Goal: Information Seeking & Learning: Compare options

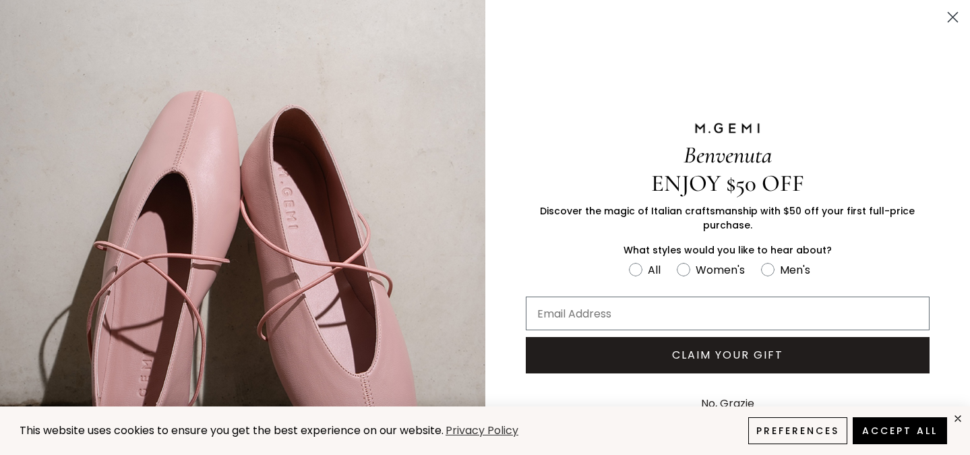
click at [942, 12] on circle "Close dialog" at bounding box center [953, 17] width 22 height 22
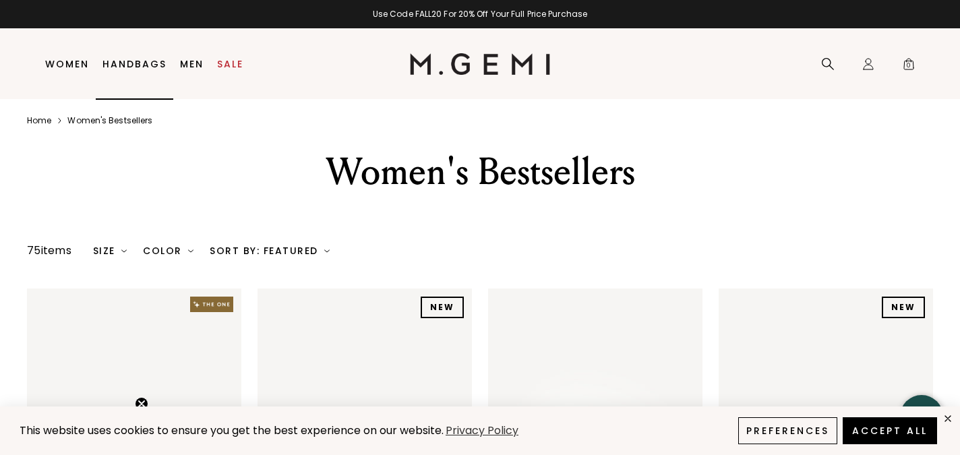
click at [144, 59] on link "Handbags" at bounding box center [134, 64] width 64 height 11
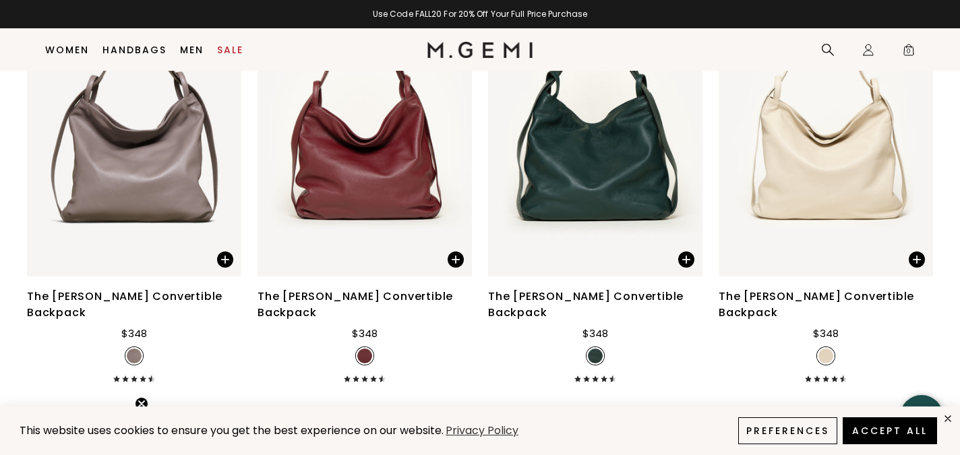
scroll to position [4163, 0]
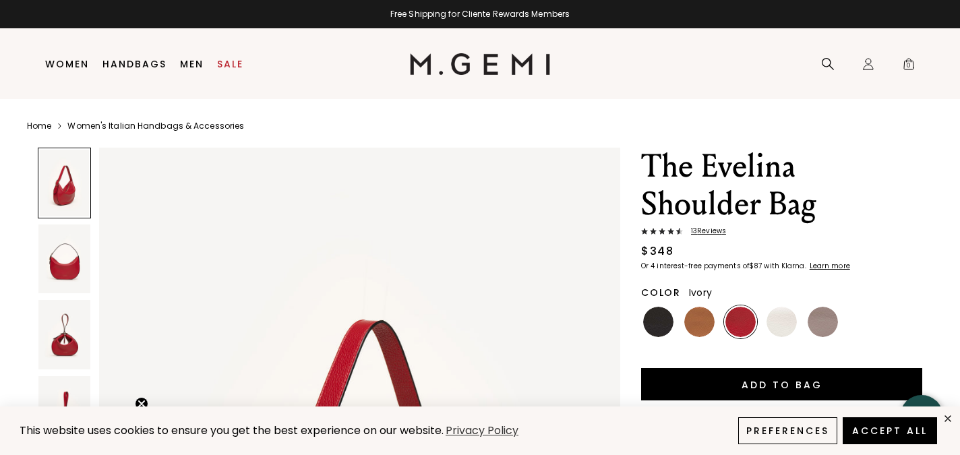
click at [781, 330] on img at bounding box center [782, 322] width 30 height 30
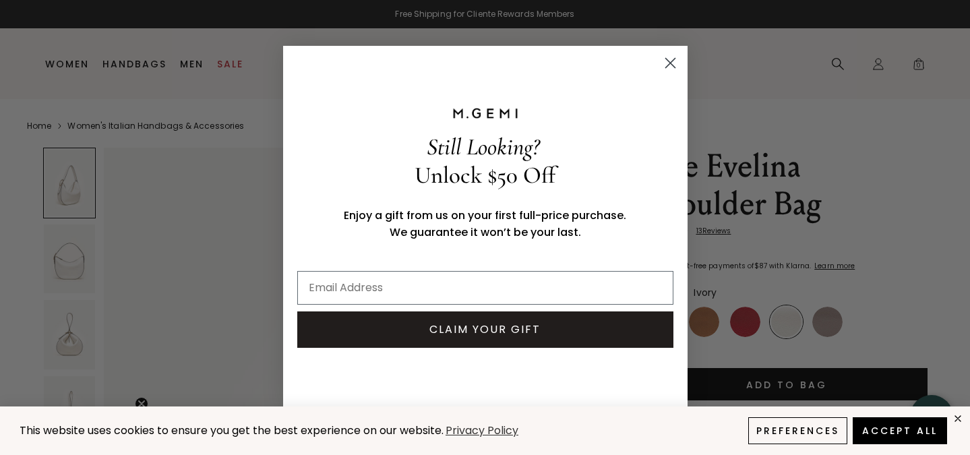
click at [671, 59] on circle "Close dialog" at bounding box center [670, 62] width 22 height 22
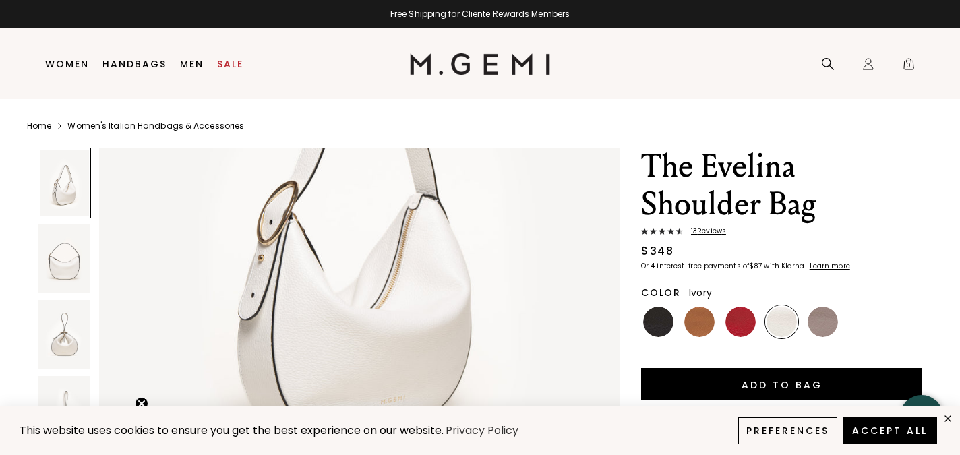
scroll to position [390, 0]
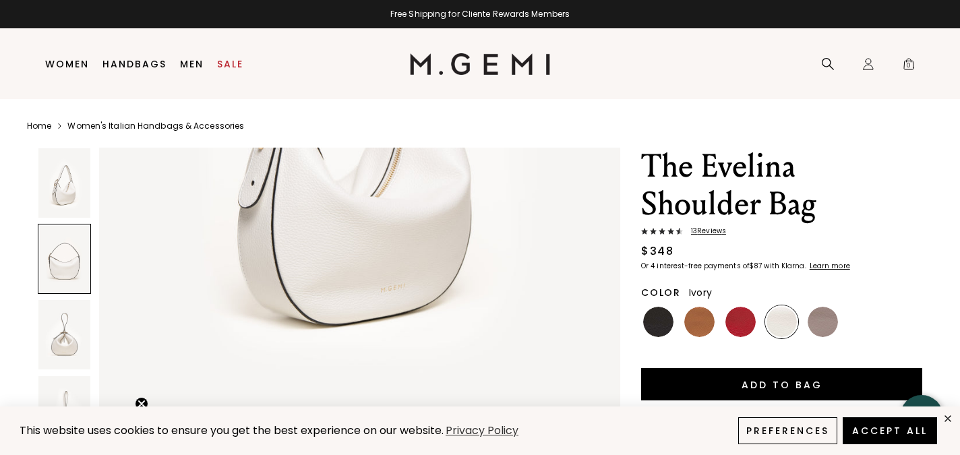
click at [61, 266] on div at bounding box center [64, 259] width 53 height 71
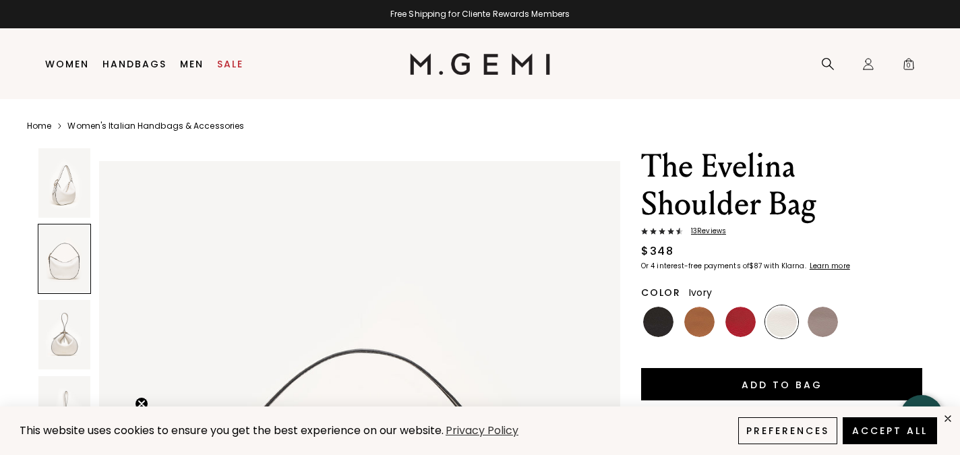
click at [55, 332] on img at bounding box center [64, 334] width 52 height 69
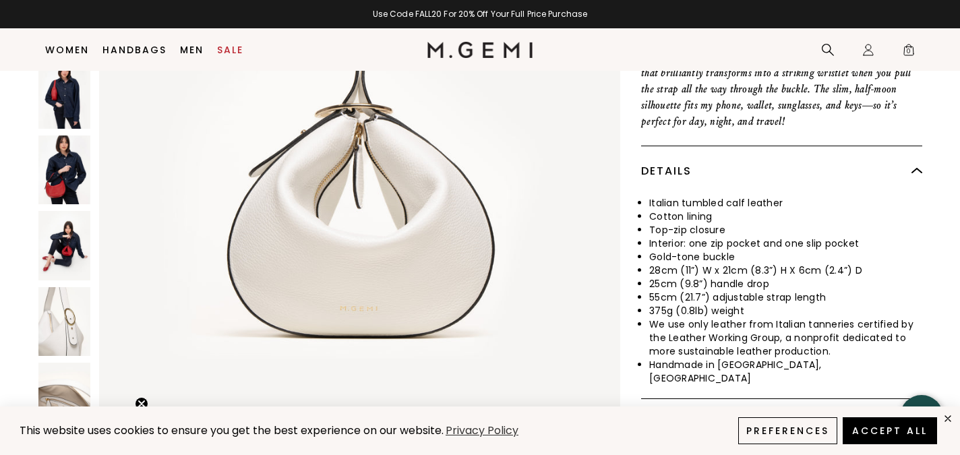
scroll to position [378, 0]
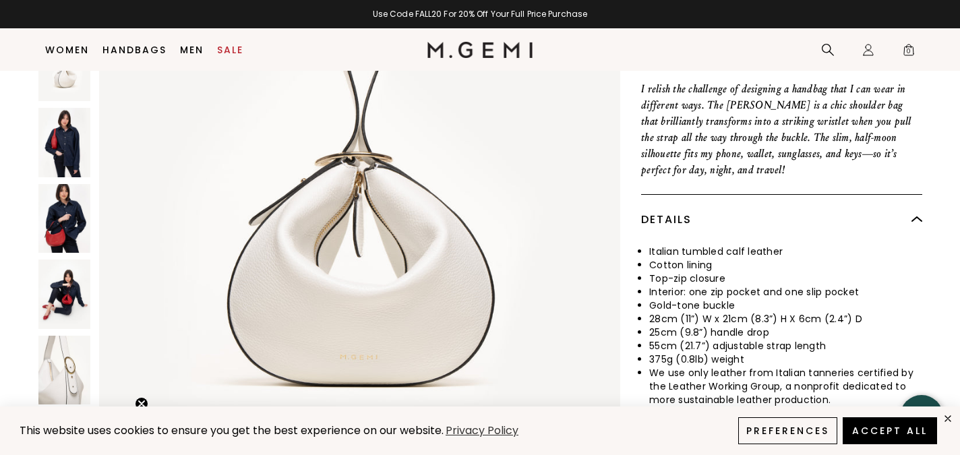
click at [38, 369] on img at bounding box center [64, 369] width 52 height 69
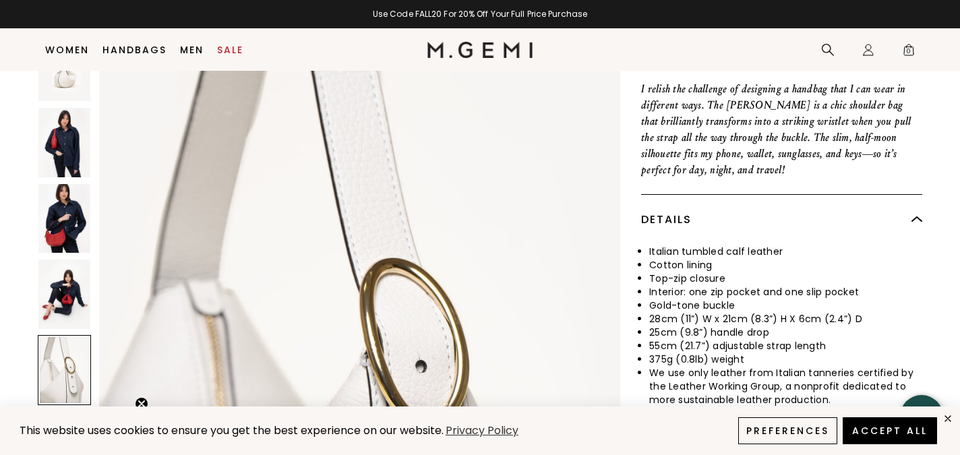
click at [67, 301] on img at bounding box center [64, 294] width 52 height 69
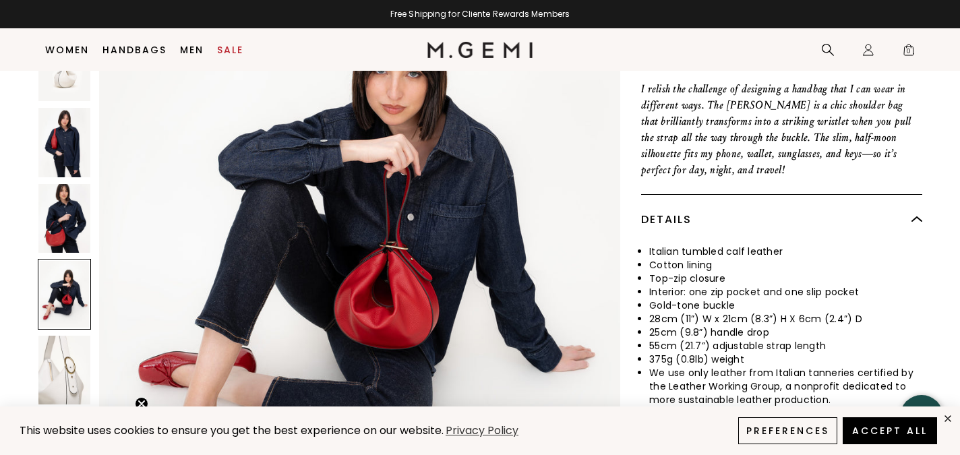
scroll to position [3941, 0]
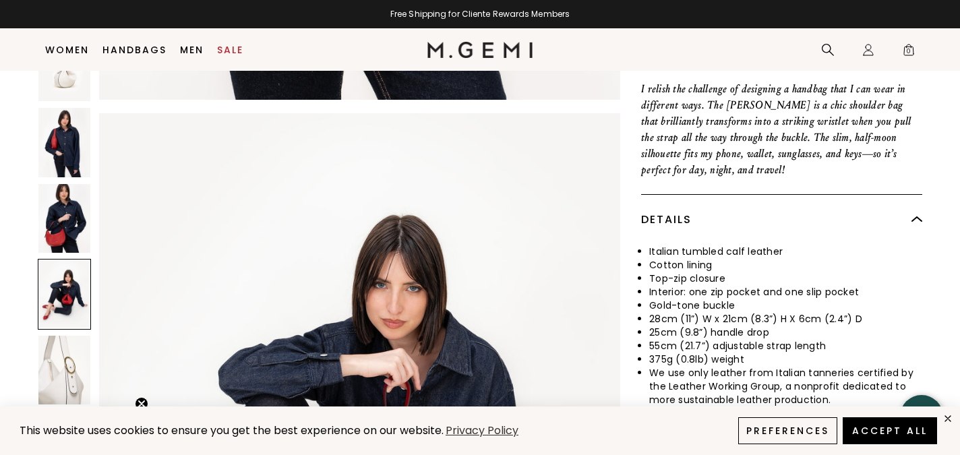
click at [63, 144] on img at bounding box center [64, 142] width 52 height 69
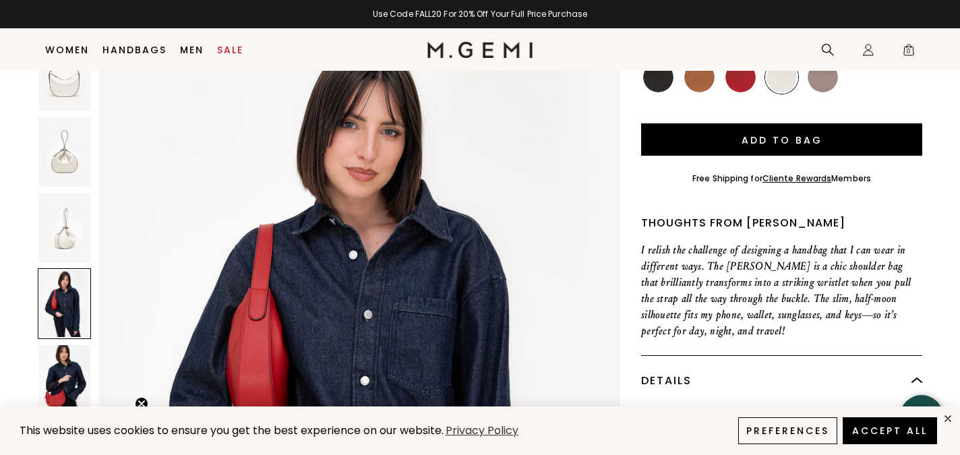
scroll to position [333, 0]
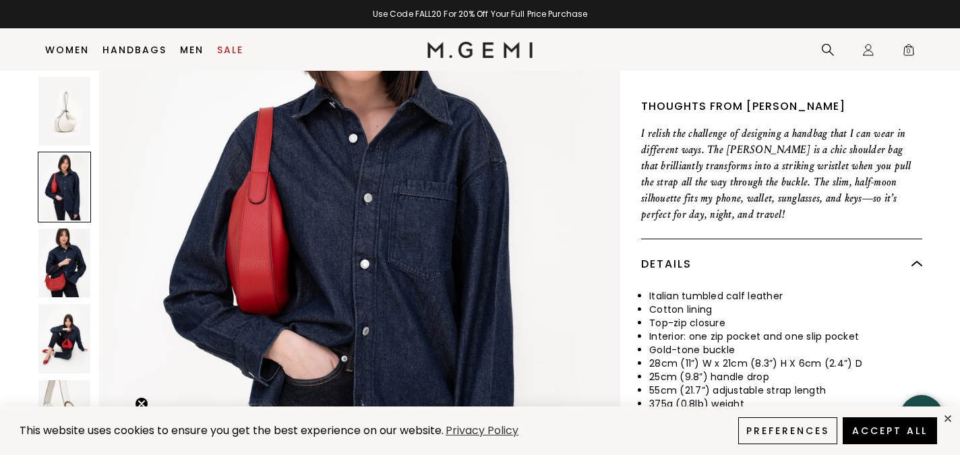
click at [69, 111] on img at bounding box center [64, 110] width 52 height 69
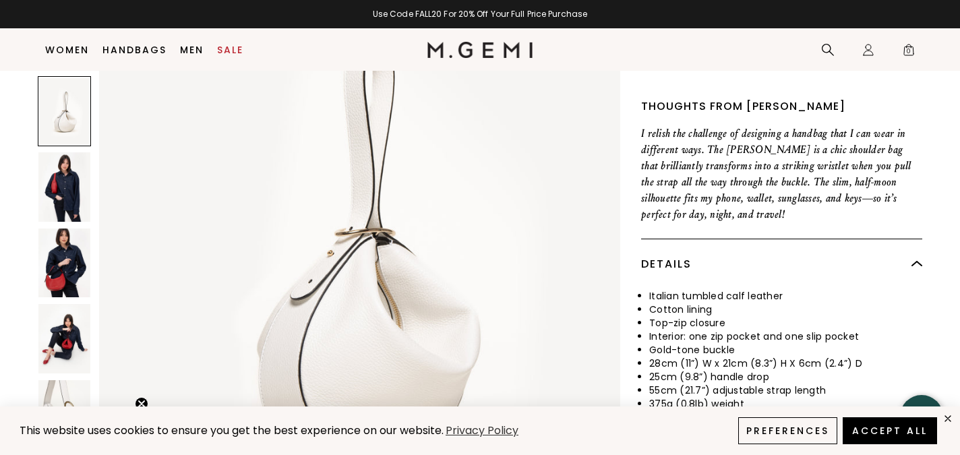
click at [67, 264] on img at bounding box center [64, 262] width 52 height 69
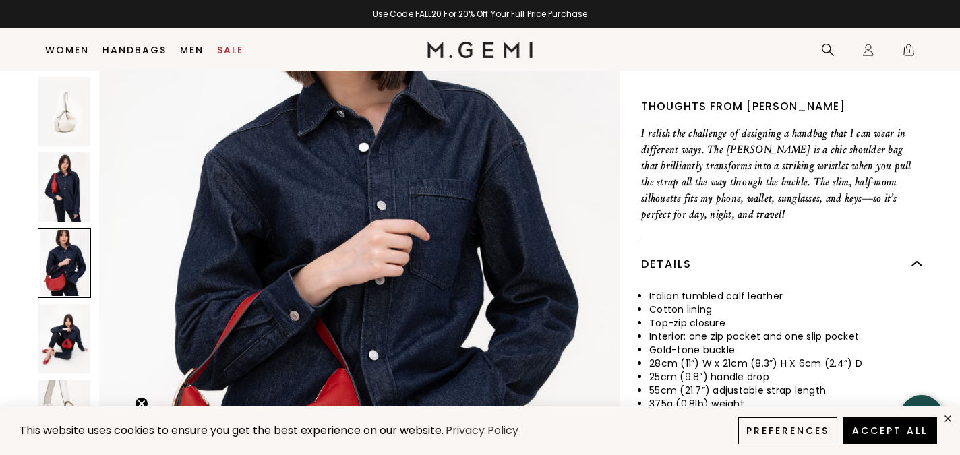
click at [57, 326] on img at bounding box center [64, 338] width 52 height 69
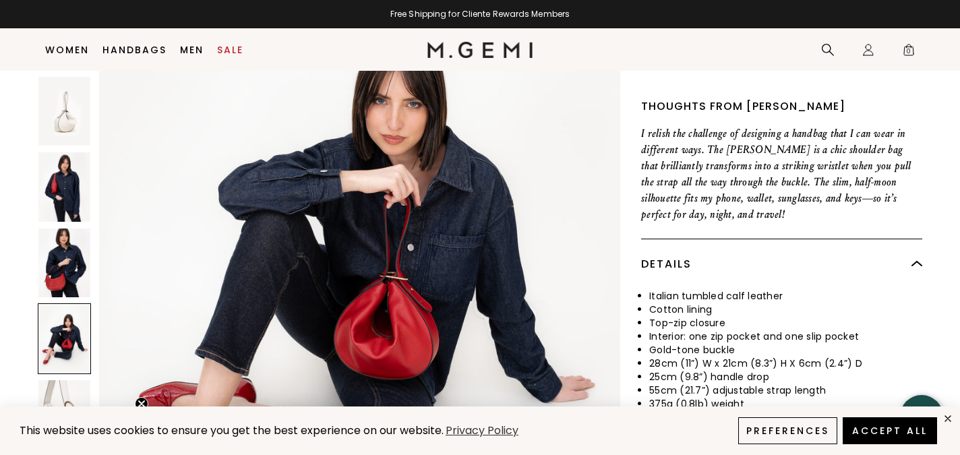
click at [69, 248] on img at bounding box center [64, 262] width 52 height 69
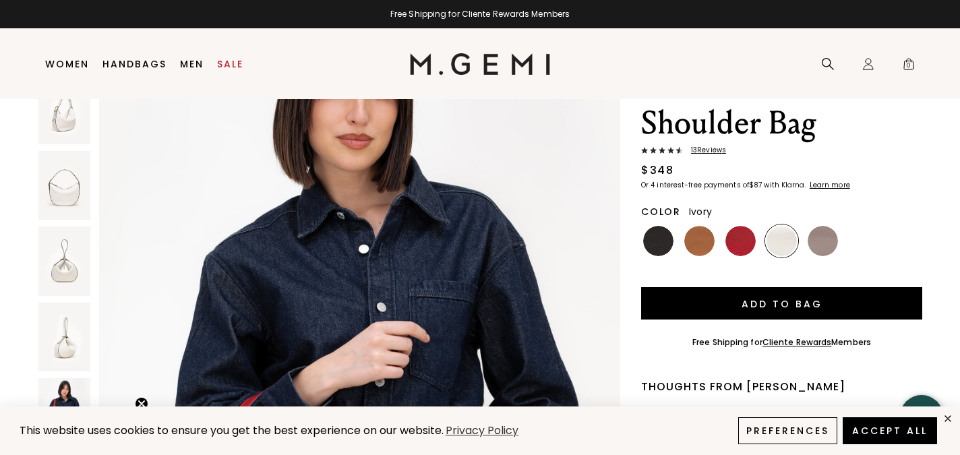
scroll to position [0, 0]
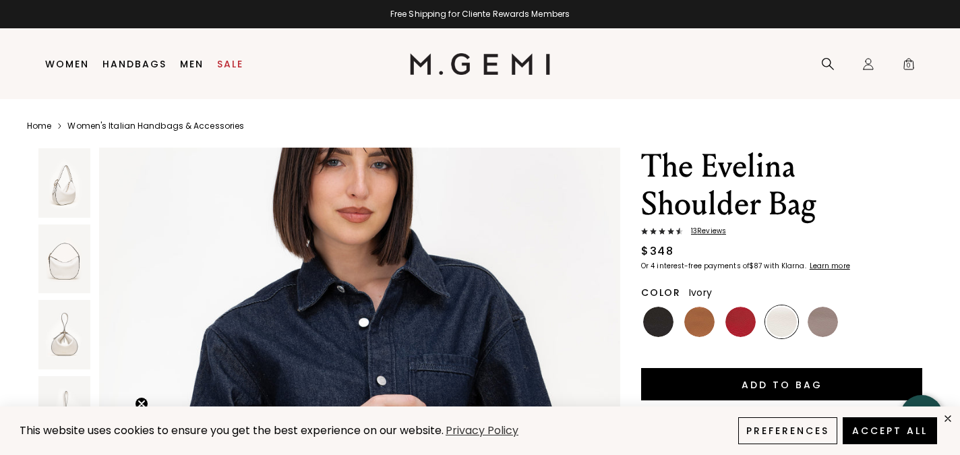
click at [782, 324] on img at bounding box center [782, 322] width 30 height 30
click at [70, 194] on img at bounding box center [64, 182] width 52 height 69
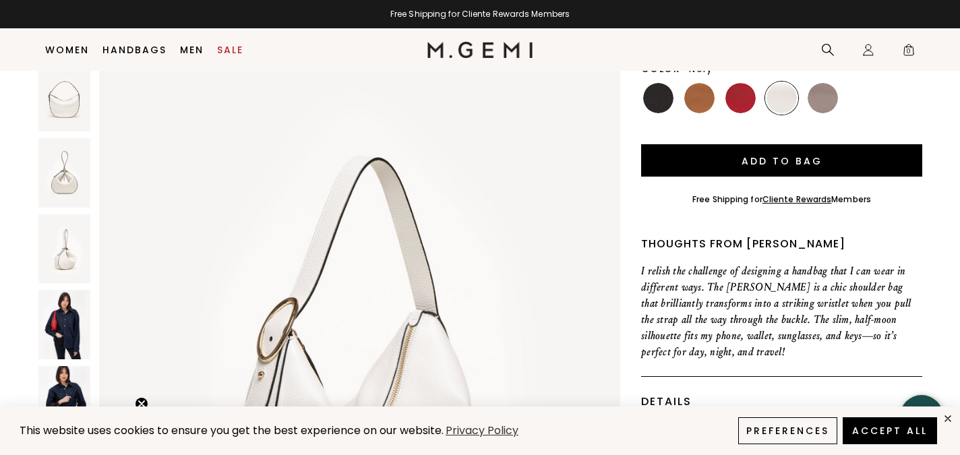
scroll to position [196, 0]
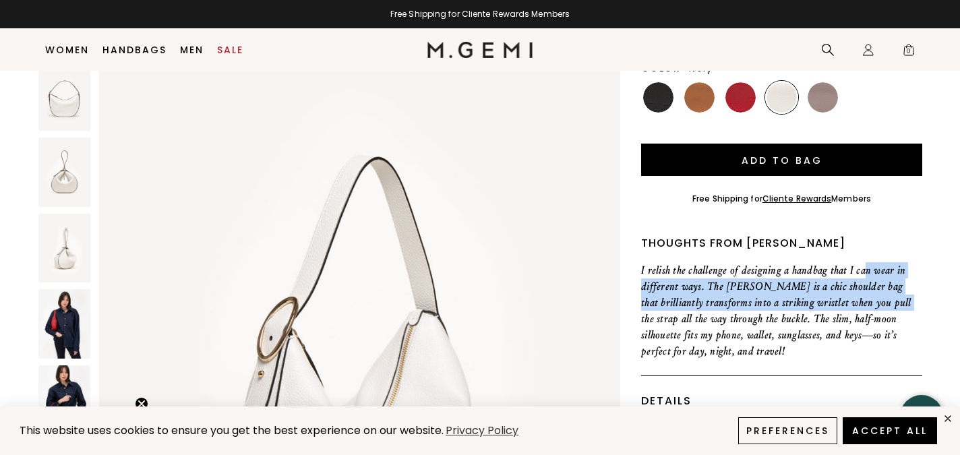
drag, startPoint x: 864, startPoint y: 272, endPoint x: 868, endPoint y: 308, distance: 36.7
click at [868, 308] on p "I relish the challenge of designing a handbag that I can wear in different ways…" at bounding box center [781, 310] width 281 height 97
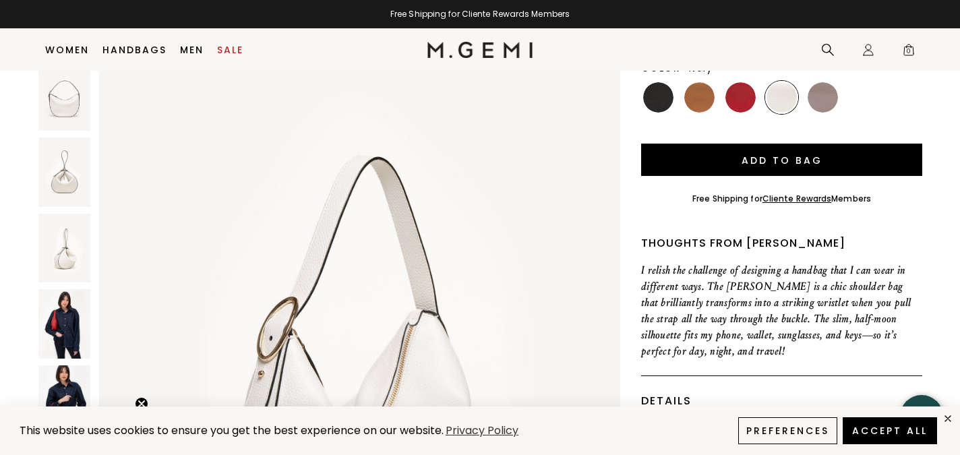
click at [841, 322] on p "I relish the challenge of designing a handbag that I can wear in different ways…" at bounding box center [781, 310] width 281 height 97
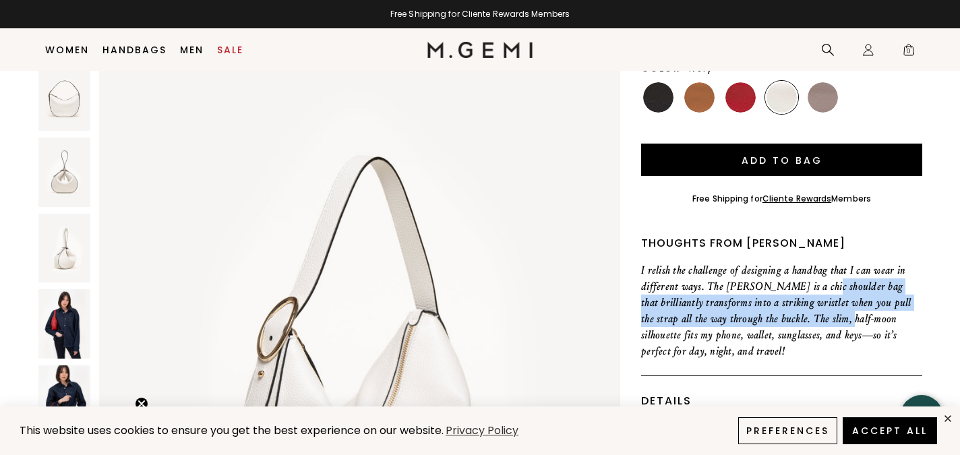
drag, startPoint x: 813, startPoint y: 289, endPoint x: 814, endPoint y: 319, distance: 30.4
click at [815, 319] on p "I relish the challenge of designing a handbag that I can wear in different ways…" at bounding box center [781, 310] width 281 height 97
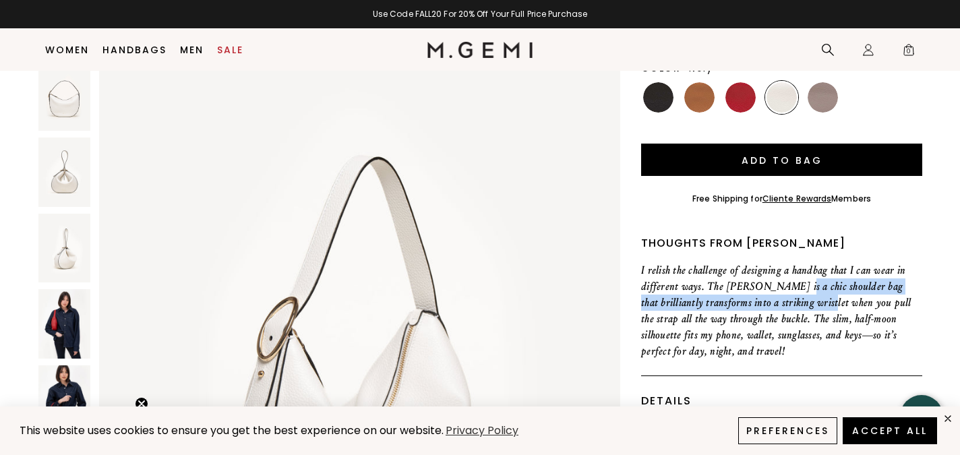
drag, startPoint x: 793, startPoint y: 301, endPoint x: 798, endPoint y: 309, distance: 10.0
click at [798, 309] on p "I relish the challenge of designing a handbag that I can wear in different ways…" at bounding box center [781, 310] width 281 height 97
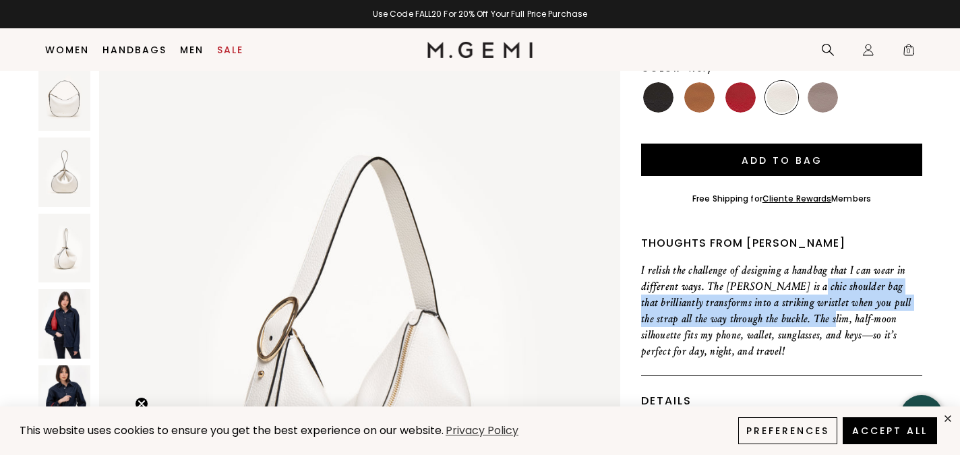
drag, startPoint x: 796, startPoint y: 278, endPoint x: 792, endPoint y: 314, distance: 35.9
click at [792, 314] on p "I relish the challenge of designing a handbag that I can wear in different ways…" at bounding box center [781, 310] width 281 height 97
click at [791, 314] on p "I relish the challenge of designing a handbag that I can wear in different ways…" at bounding box center [781, 310] width 281 height 97
drag, startPoint x: 759, startPoint y: 291, endPoint x: 757, endPoint y: 313, distance: 21.7
click at [757, 313] on p "I relish the challenge of designing a handbag that I can wear in different ways…" at bounding box center [781, 310] width 281 height 97
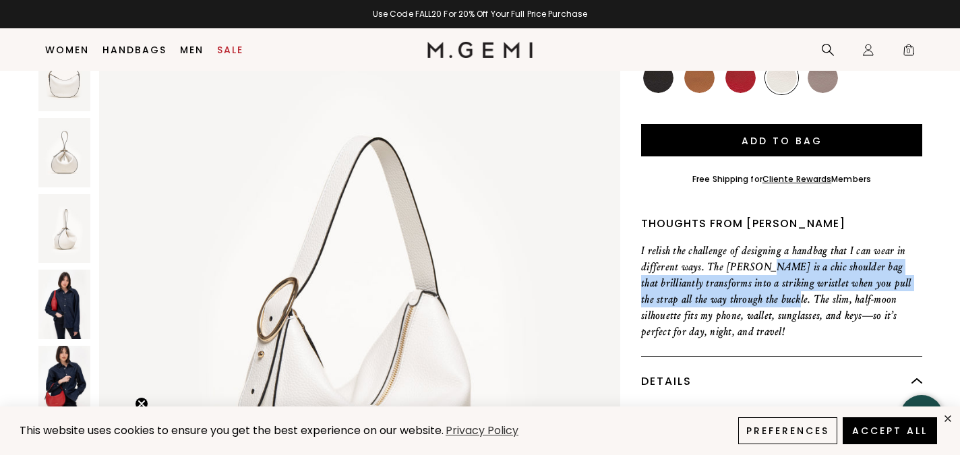
scroll to position [221, 0]
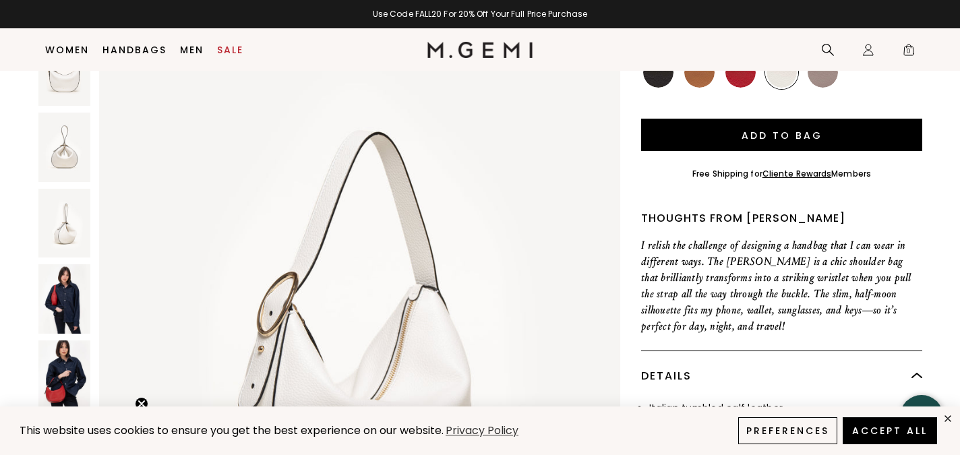
click at [826, 298] on p "I relish the challenge of designing a handbag that I can wear in different ways…" at bounding box center [781, 285] width 281 height 97
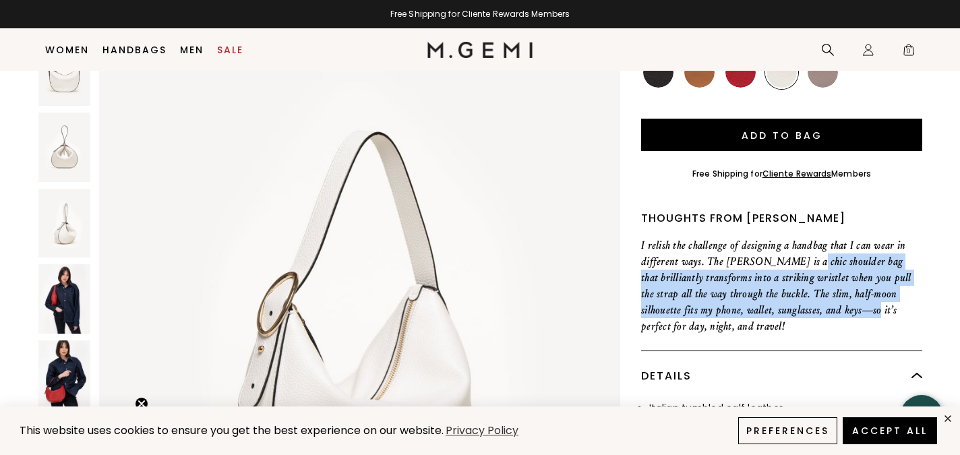
drag, startPoint x: 825, startPoint y: 317, endPoint x: 796, endPoint y: 265, distance: 59.8
click at [796, 265] on p "I relish the challenge of designing a handbag that I can wear in different ways…" at bounding box center [781, 285] width 281 height 97
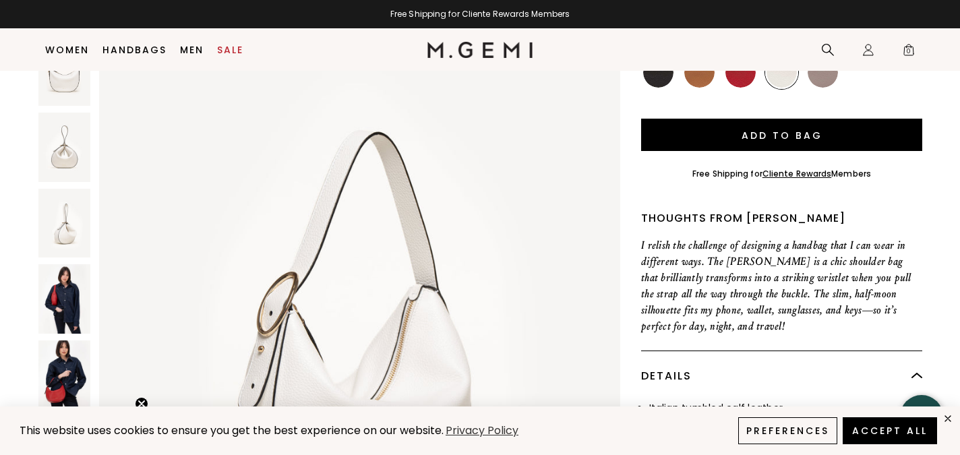
click at [796, 266] on p "I relish the challenge of designing a handbag that I can wear in different ways…" at bounding box center [781, 285] width 281 height 97
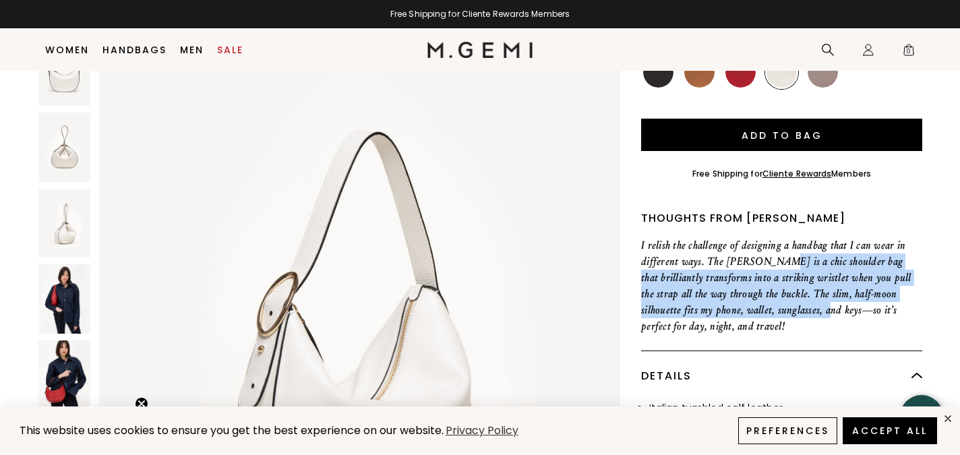
drag, startPoint x: 769, startPoint y: 270, endPoint x: 783, endPoint y: 309, distance: 41.6
click at [783, 309] on p "I relish the challenge of designing a handbag that I can wear in different ways…" at bounding box center [781, 285] width 281 height 97
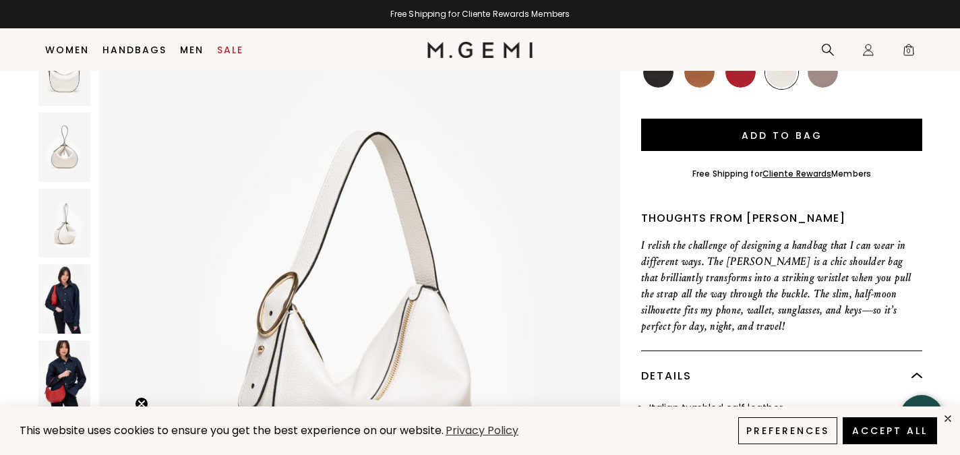
click at [785, 321] on p "I relish the challenge of designing a handbag that I can wear in different ways…" at bounding box center [781, 285] width 281 height 97
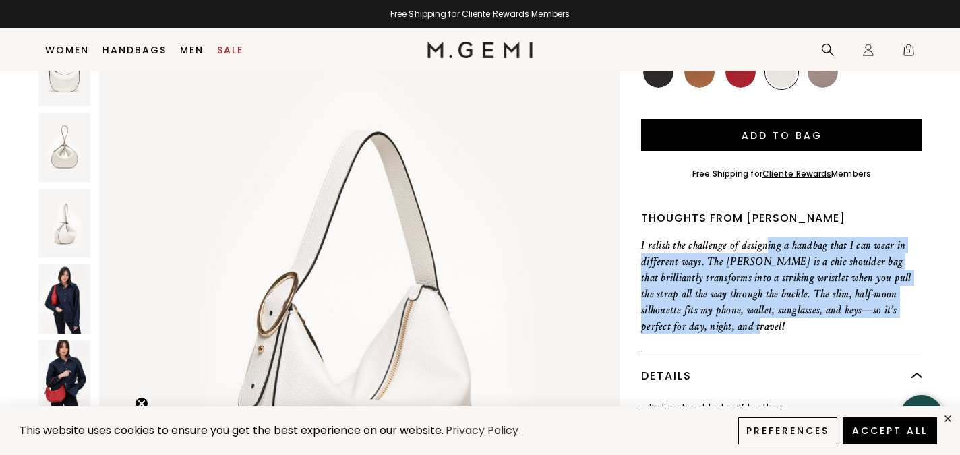
drag, startPoint x: 788, startPoint y: 321, endPoint x: 767, endPoint y: 252, distance: 71.9
click at [767, 252] on p "I relish the challenge of designing a handbag that I can wear in different ways…" at bounding box center [781, 285] width 281 height 97
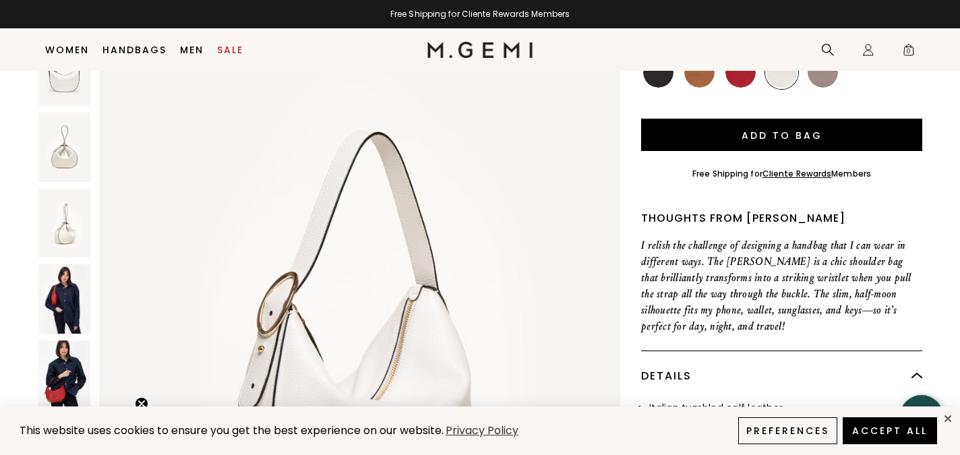
click at [773, 269] on p "I relish the challenge of designing a handbag that I can wear in different ways…" at bounding box center [781, 285] width 281 height 97
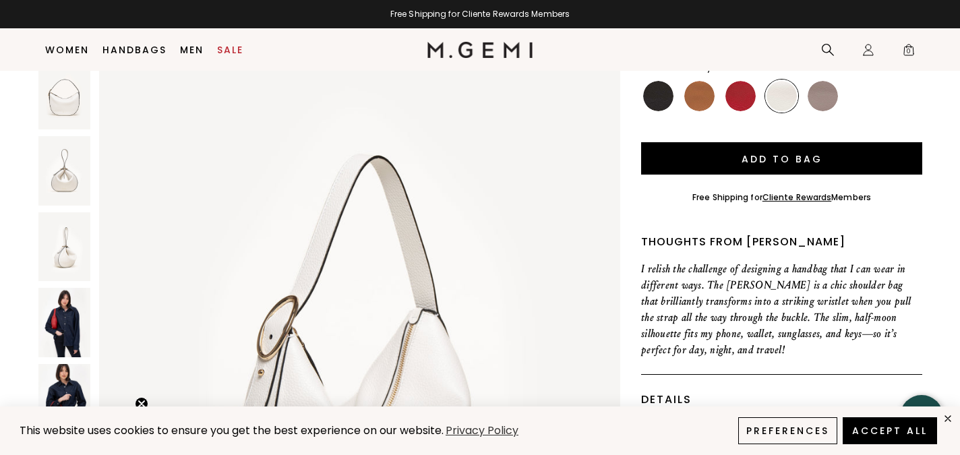
scroll to position [84, 0]
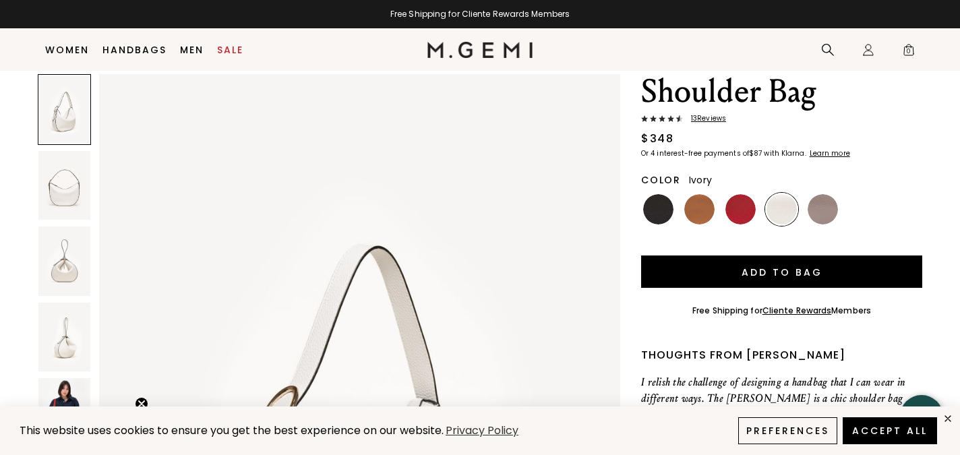
click at [79, 194] on img at bounding box center [64, 185] width 52 height 69
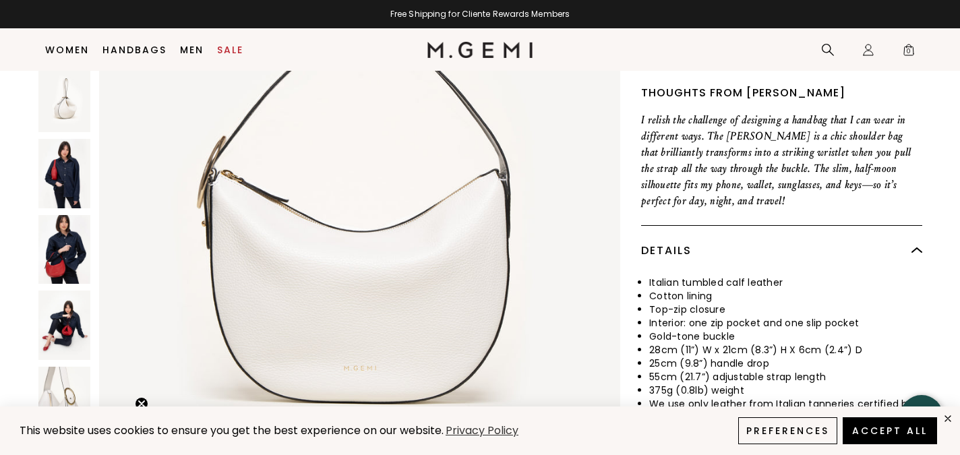
scroll to position [346, 0]
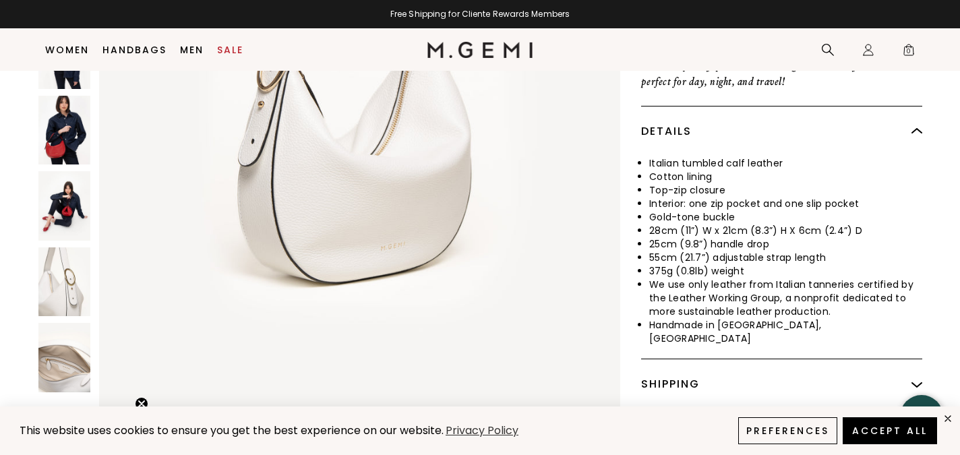
scroll to position [191, 0]
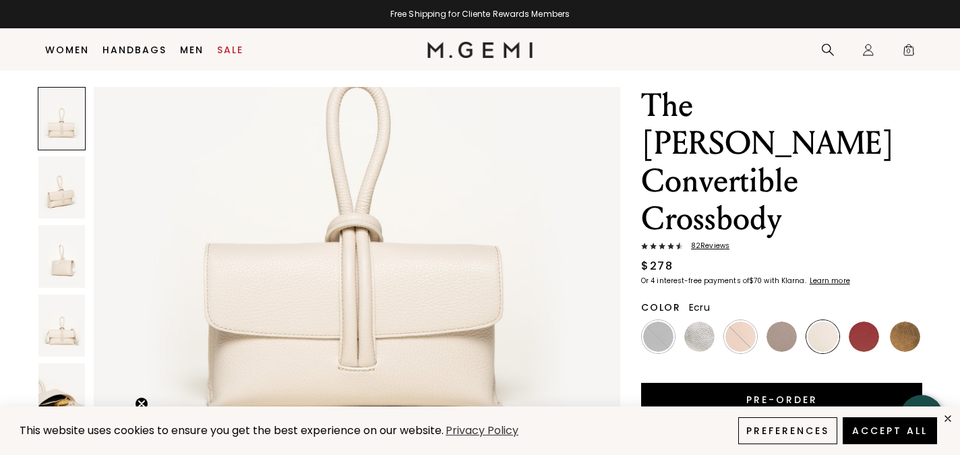
scroll to position [44, 0]
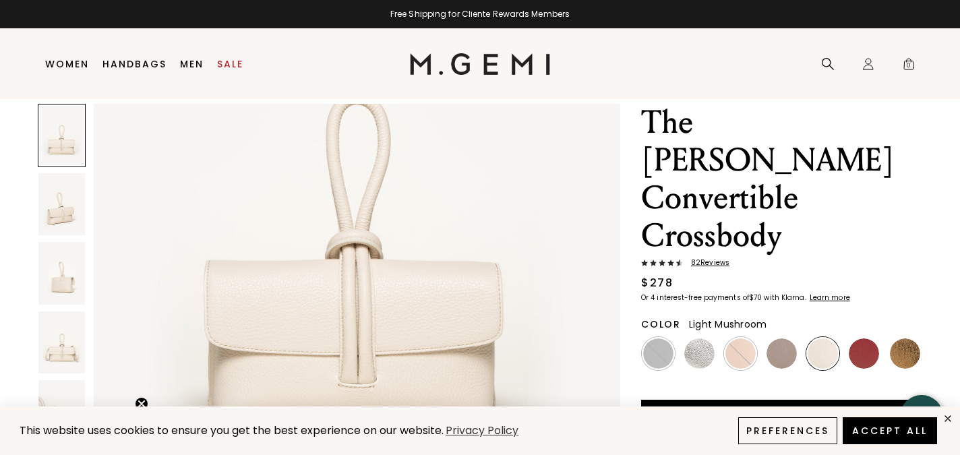
click at [785, 338] on img at bounding box center [782, 353] width 30 height 30
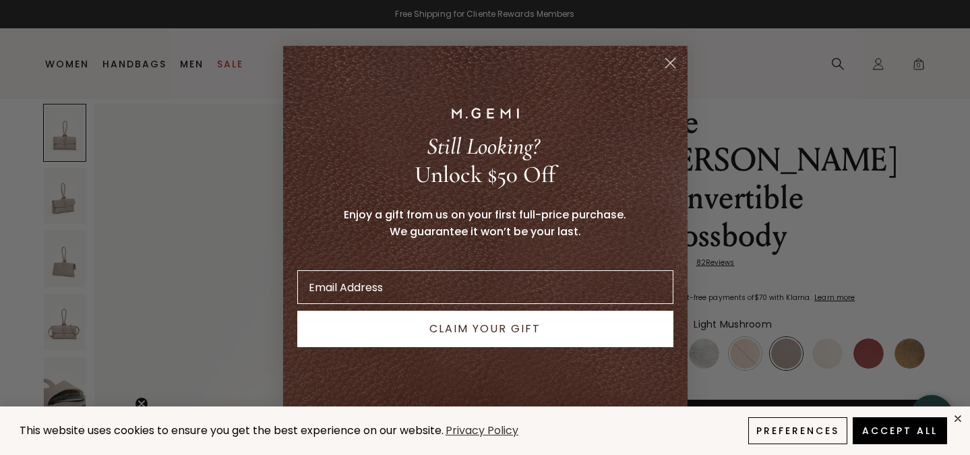
click at [667, 66] on circle "Close dialog" at bounding box center [670, 62] width 22 height 22
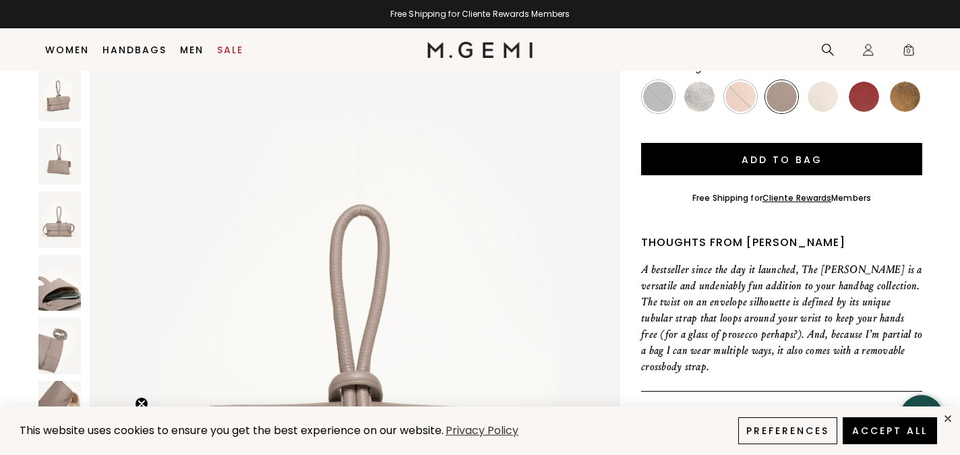
scroll to position [111, 0]
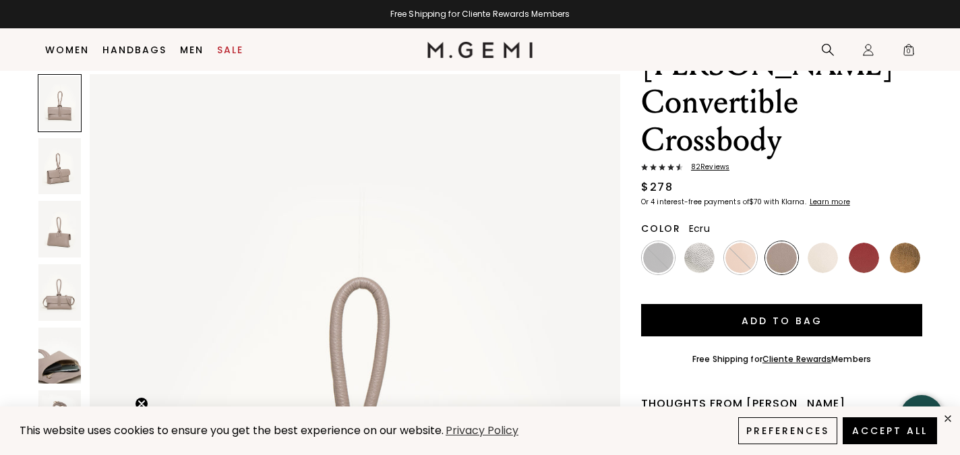
click at [829, 243] on img at bounding box center [823, 258] width 30 height 30
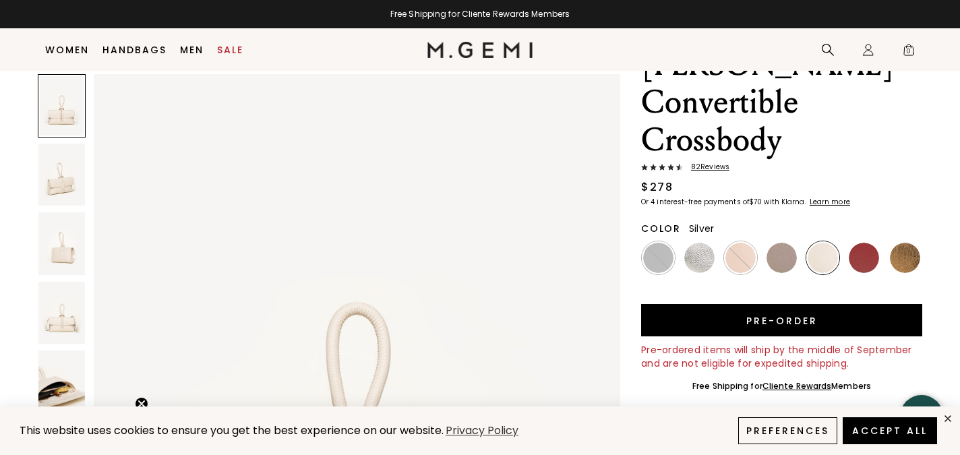
click at [696, 243] on img at bounding box center [699, 258] width 30 height 30
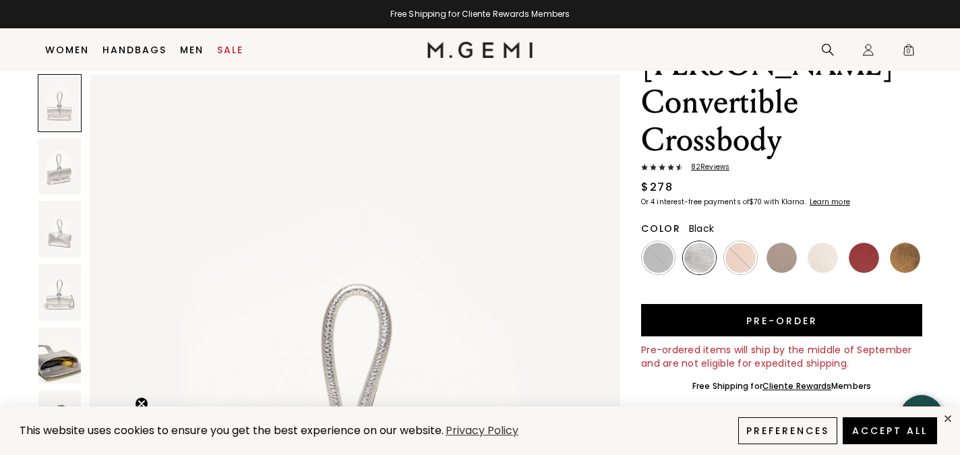
click at [662, 241] on div at bounding box center [658, 257] width 33 height 33
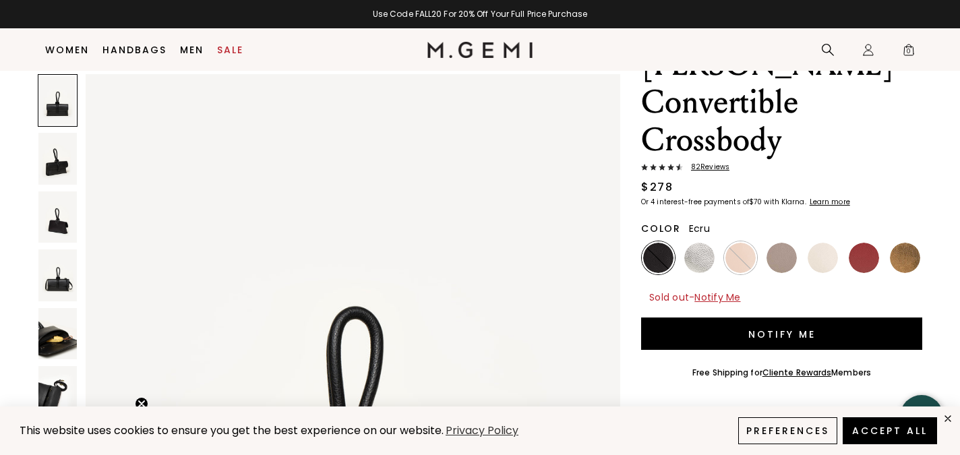
click at [820, 243] on img at bounding box center [823, 258] width 30 height 30
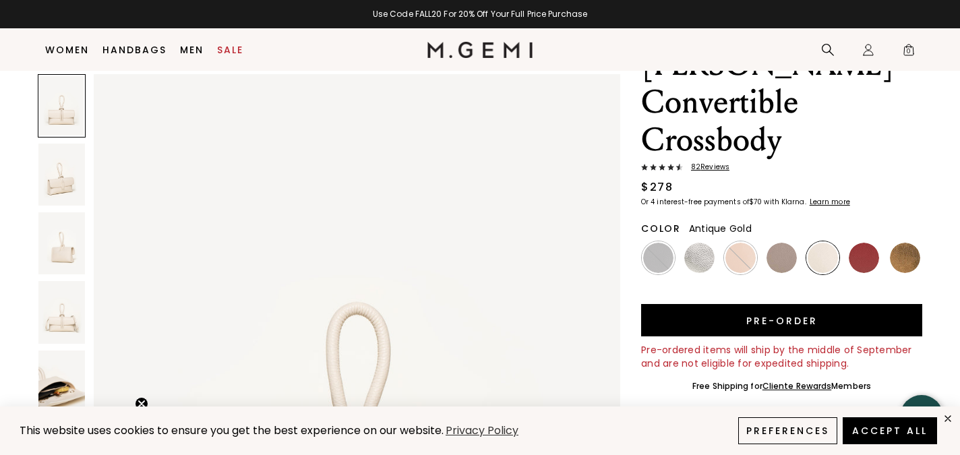
click at [916, 243] on img at bounding box center [905, 258] width 30 height 30
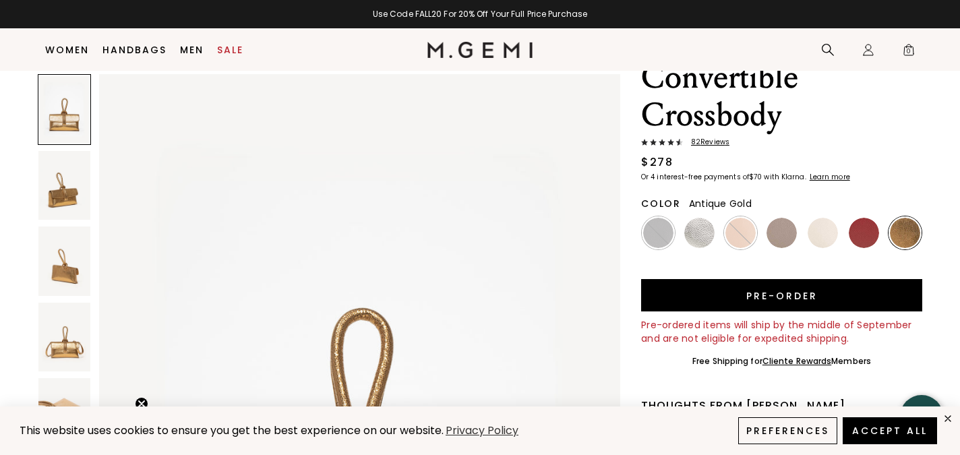
scroll to position [26, 0]
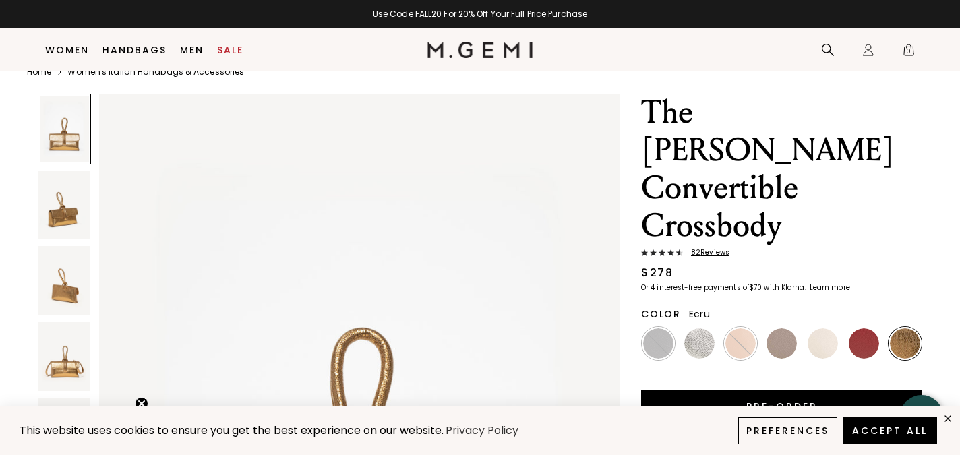
click at [835, 328] on img at bounding box center [823, 343] width 30 height 30
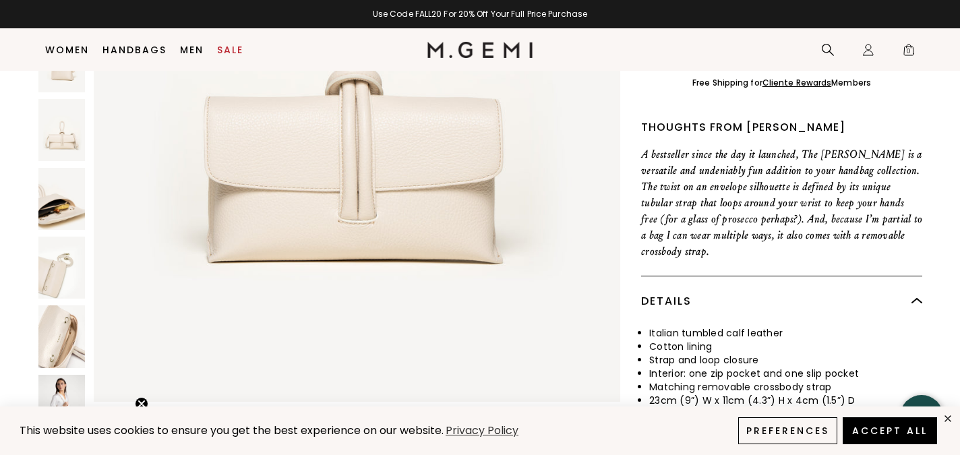
scroll to position [270, 0]
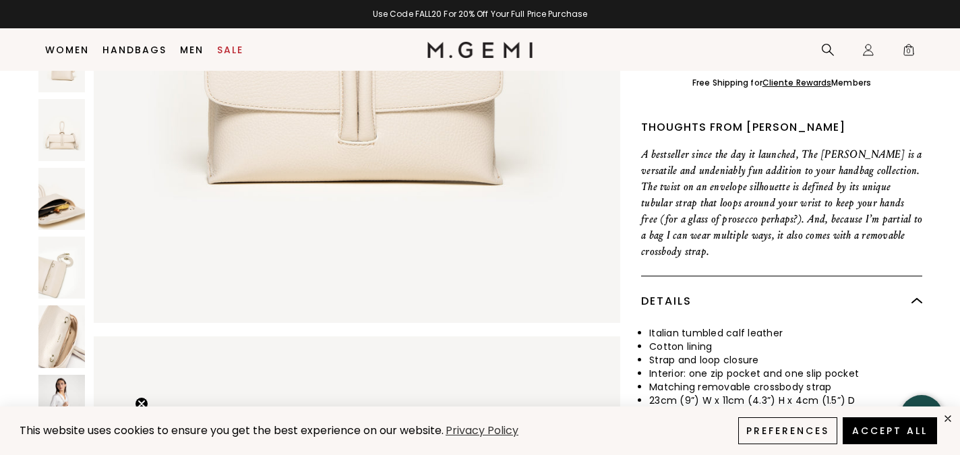
click at [59, 375] on img at bounding box center [61, 406] width 47 height 62
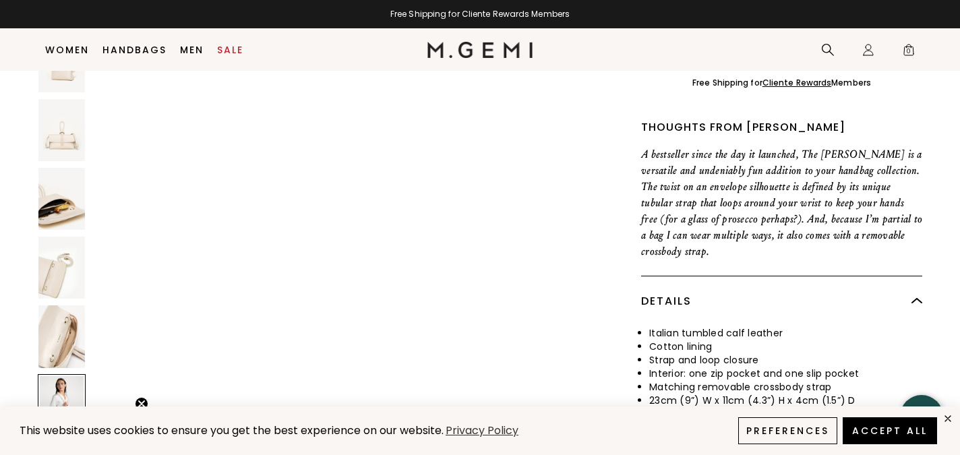
scroll to position [4914, 0]
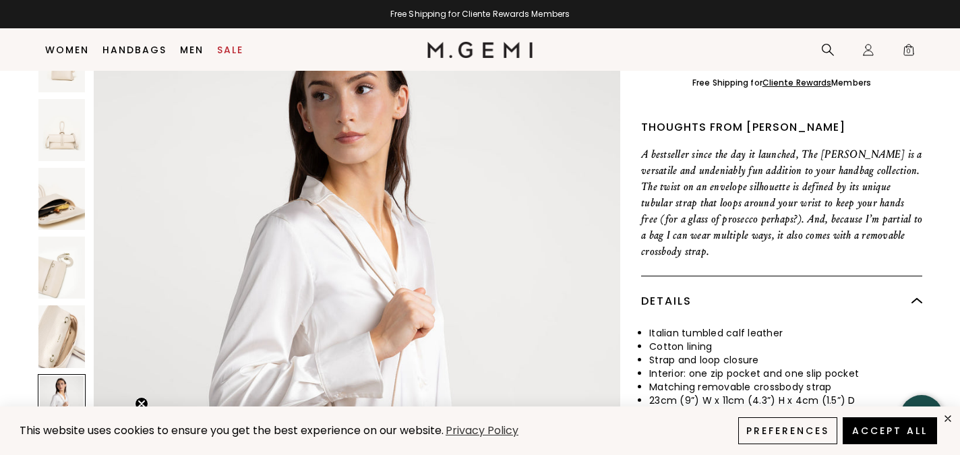
click at [69, 168] on img at bounding box center [61, 199] width 47 height 62
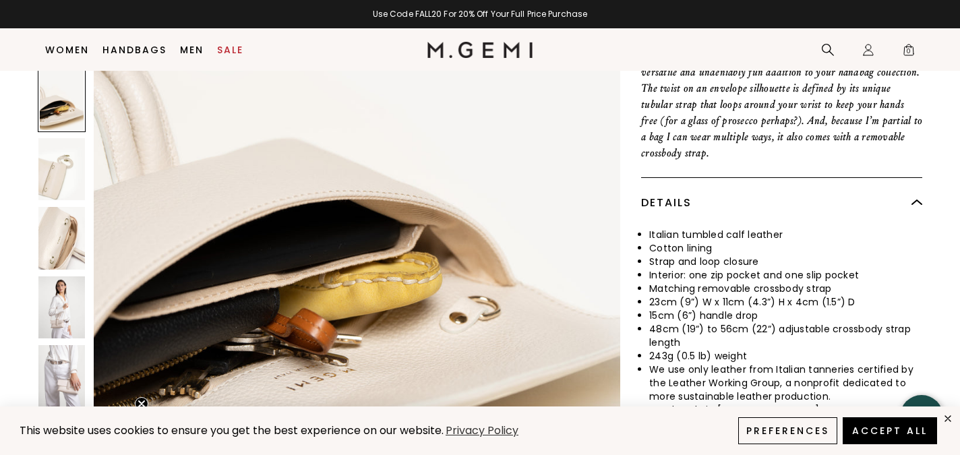
scroll to position [535, 0]
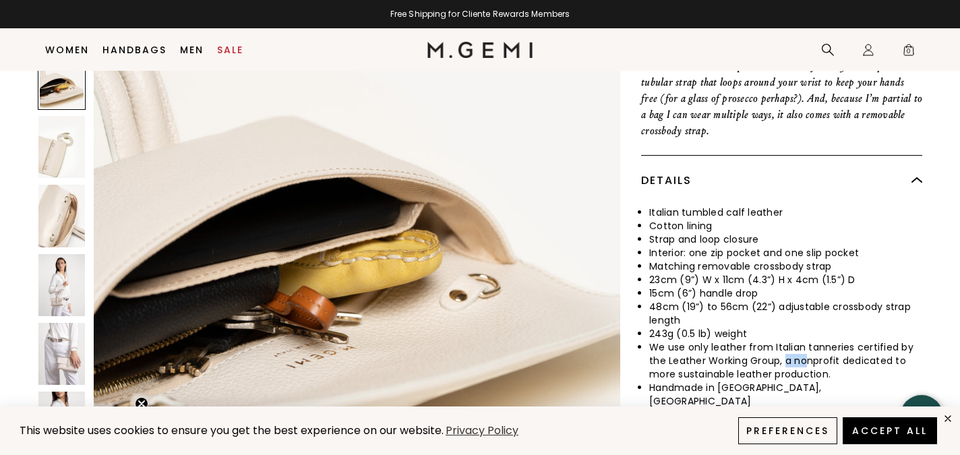
drag, startPoint x: 808, startPoint y: 313, endPoint x: 785, endPoint y: 301, distance: 25.9
click at [785, 340] on li "We use only leather from Italian tanneries certified by the Leather Working Gro…" at bounding box center [785, 360] width 273 height 40
click at [716, 340] on li "We use only leather from Italian tanneries certified by the Leather Working Gro…" at bounding box center [785, 360] width 273 height 40
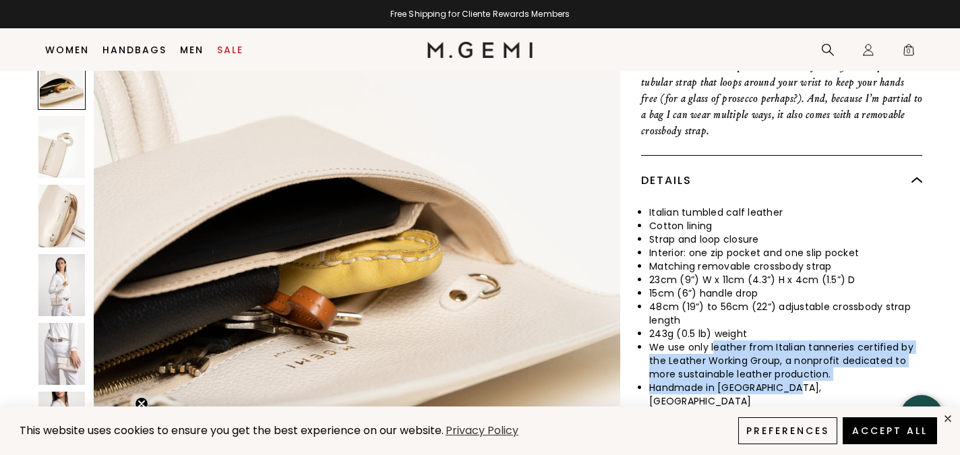
drag, startPoint x: 713, startPoint y: 293, endPoint x: 743, endPoint y: 340, distance: 56.1
click at [743, 340] on div "Details Italian tumbled calf leather Cotton lining Strap and loop closure Inter…" at bounding box center [781, 288] width 281 height 266
click at [59, 185] on img at bounding box center [61, 216] width 47 height 62
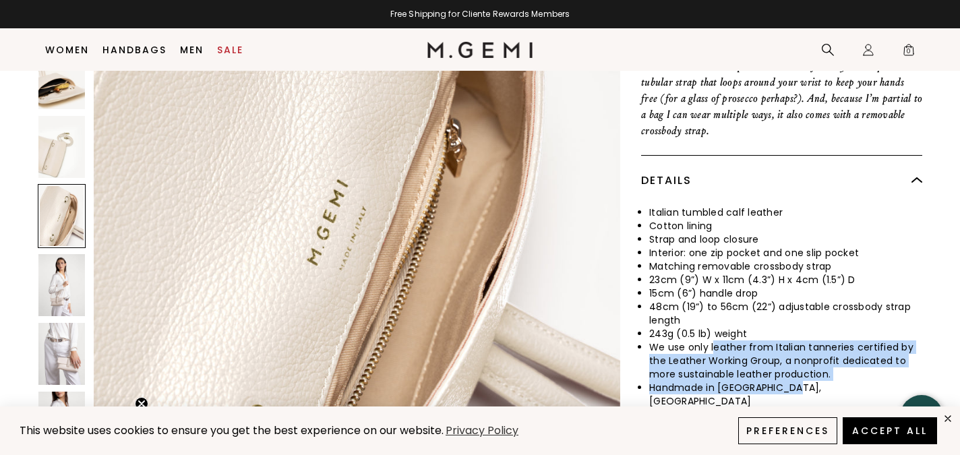
scroll to position [4212, 0]
click at [53, 116] on img at bounding box center [61, 147] width 47 height 62
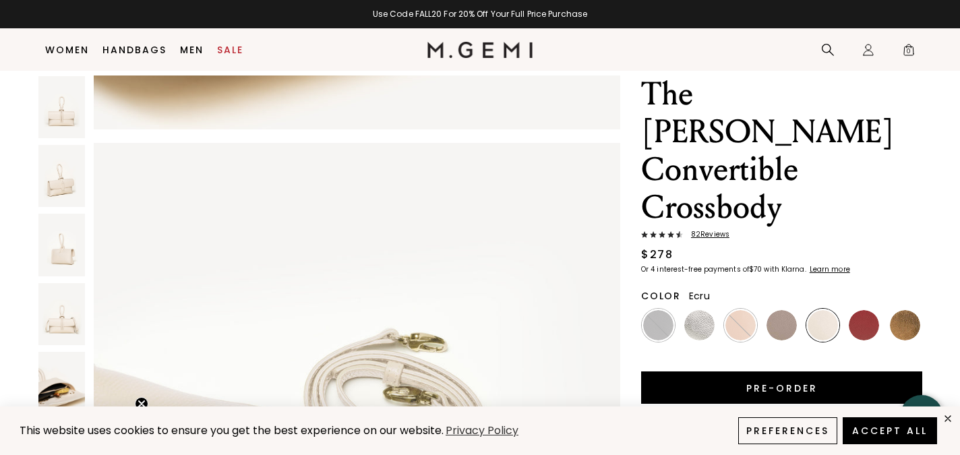
scroll to position [0, 0]
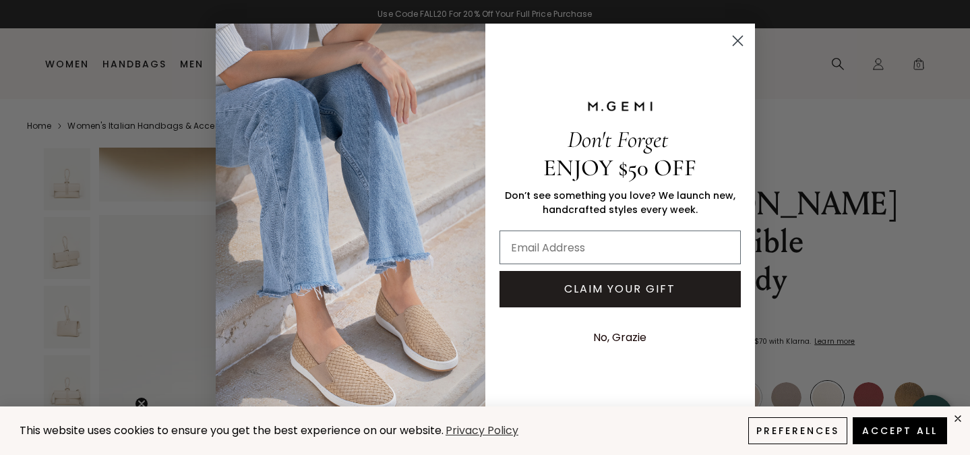
click at [738, 40] on icon "Close dialog" at bounding box center [737, 40] width 9 height 9
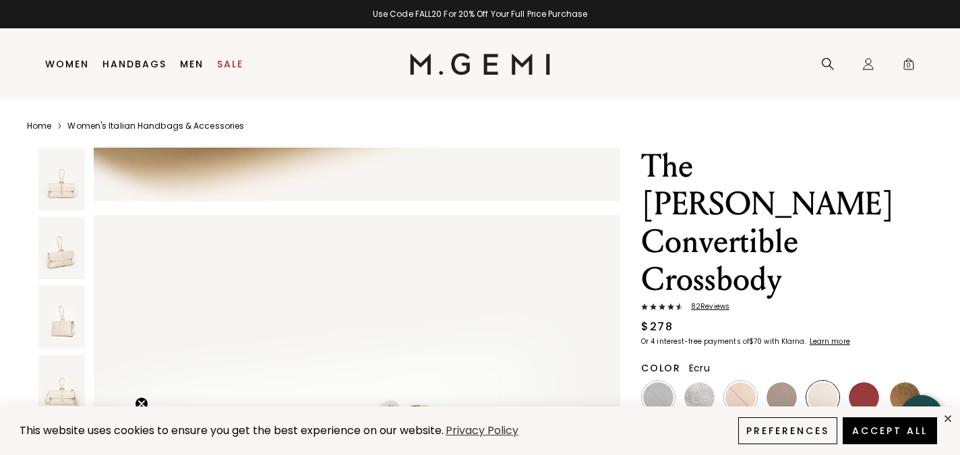
click at [68, 173] on img at bounding box center [61, 179] width 47 height 62
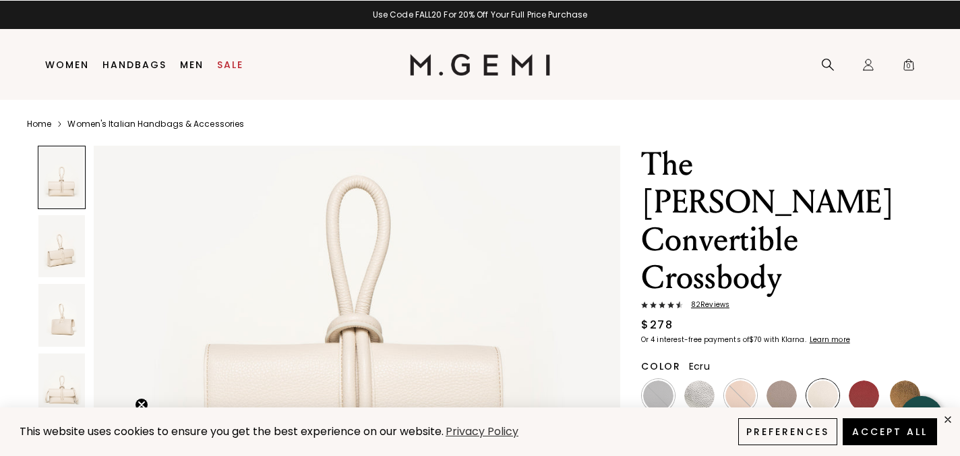
scroll to position [268, 0]
